Goal: Check status

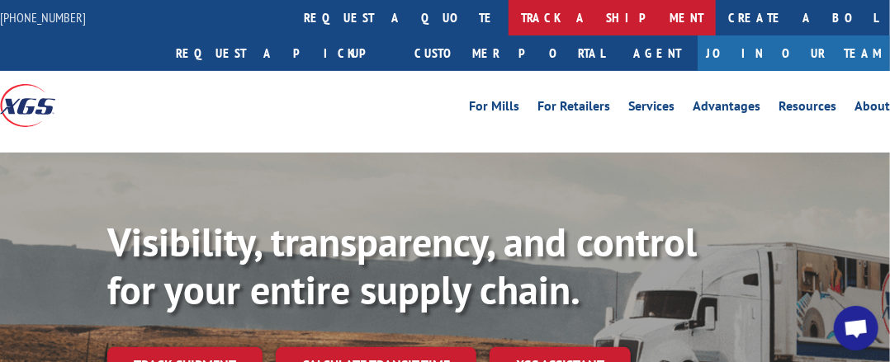
click at [509, 21] on link "track a shipment" at bounding box center [612, 17] width 207 height 35
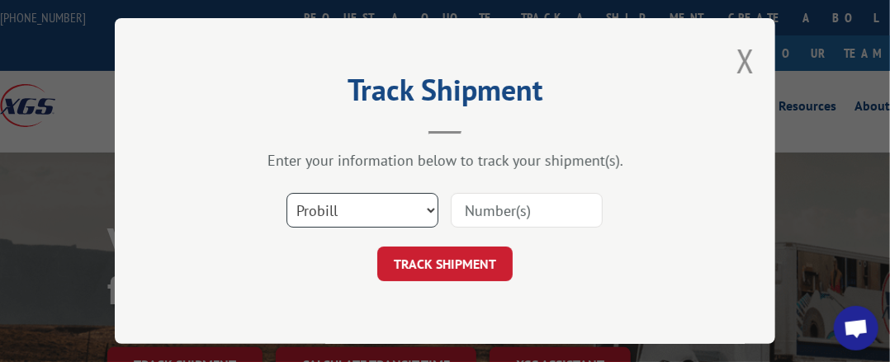
click at [433, 204] on select "Select category... Probill BOL PO" at bounding box center [362, 210] width 152 height 35
select select "bol"
click at [286, 193] on select "Select category... Probill BOL PO" at bounding box center [362, 210] width 152 height 35
click at [468, 214] on input at bounding box center [527, 210] width 152 height 35
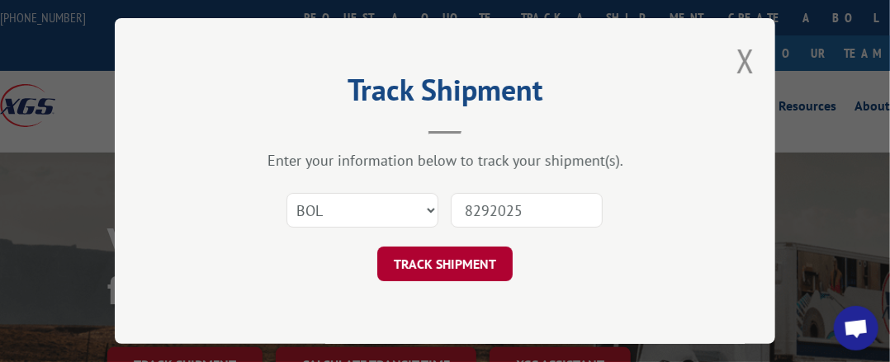
type input "8292025"
click at [461, 258] on button "TRACK SHIPMENT" at bounding box center [444, 264] width 135 height 35
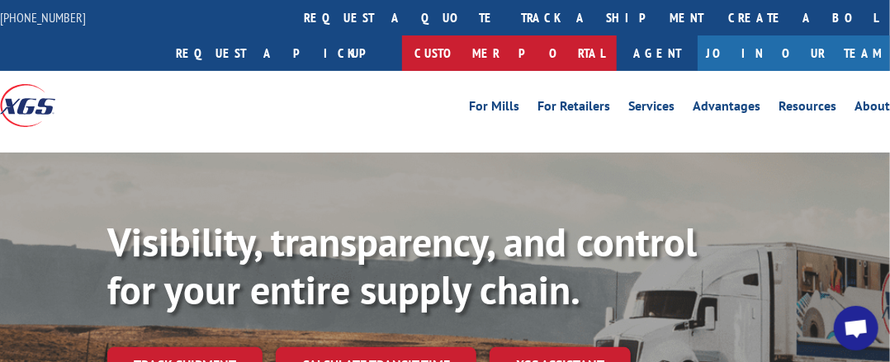
click at [617, 35] on link "Customer Portal" at bounding box center [509, 52] width 215 height 35
